Goal: Navigation & Orientation: Find specific page/section

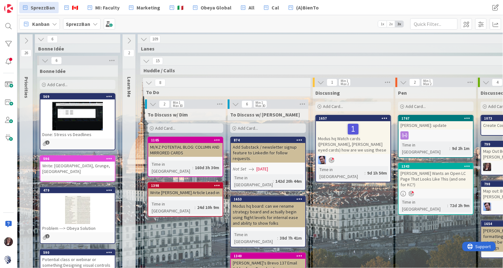
click at [77, 25] on b "SprezzBan" at bounding box center [78, 24] width 24 height 6
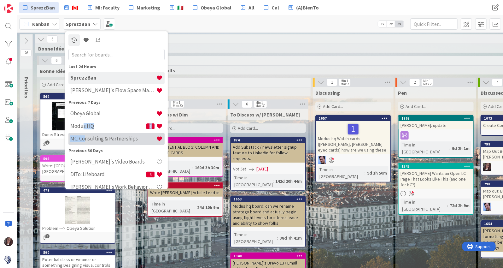
drag, startPoint x: 82, startPoint y: 124, endPoint x: 86, endPoint y: 139, distance: 15.2
click at [86, 139] on div "Obeya Global Modus HQ 3 MC: Consulting & Partnerships" at bounding box center [116, 127] width 96 height 38
click at [88, 139] on h4 "MC: Consulting & Partnerships" at bounding box center [113, 138] width 86 height 6
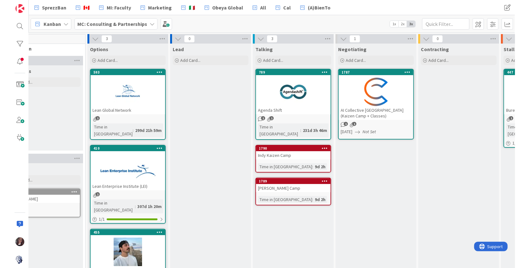
scroll to position [0, 32]
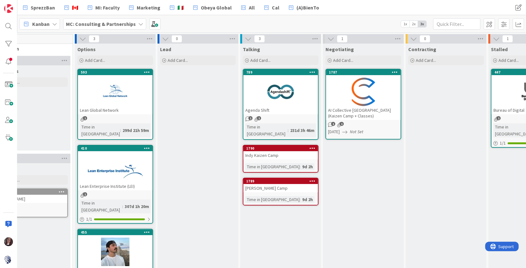
click at [414, 24] on span "2x" at bounding box center [413, 24] width 9 height 6
